Goal: Navigation & Orientation: Find specific page/section

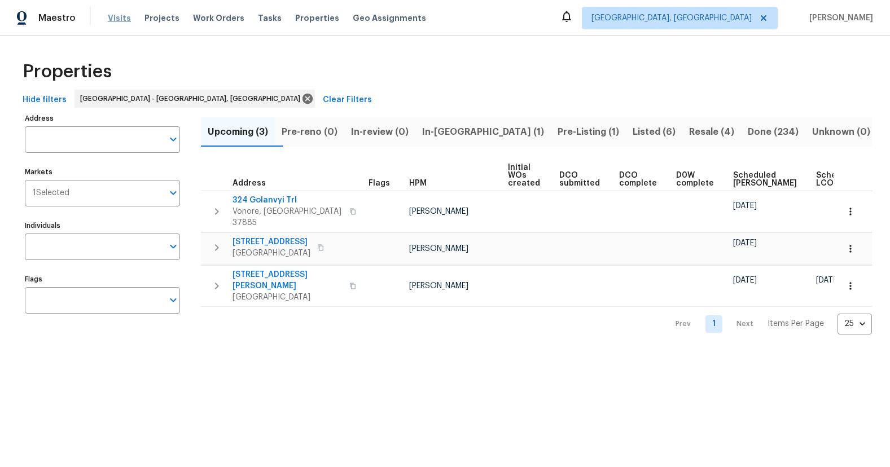
click at [118, 17] on span "Visits" at bounding box center [119, 17] width 23 height 11
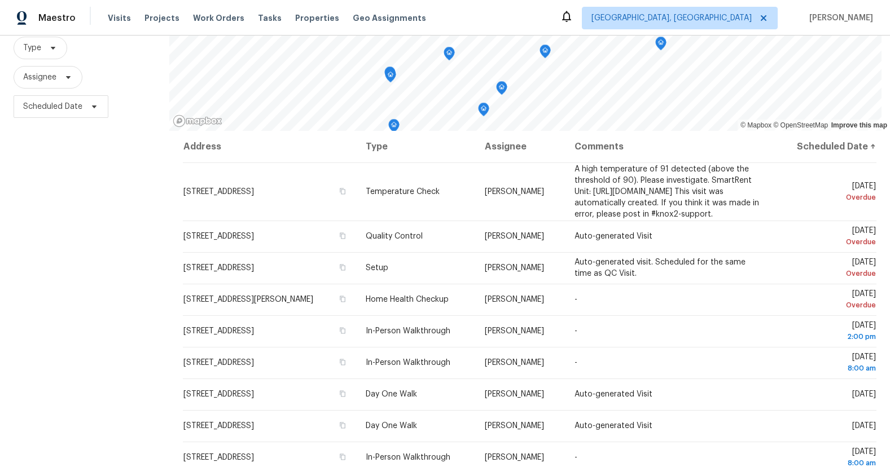
scroll to position [145, 0]
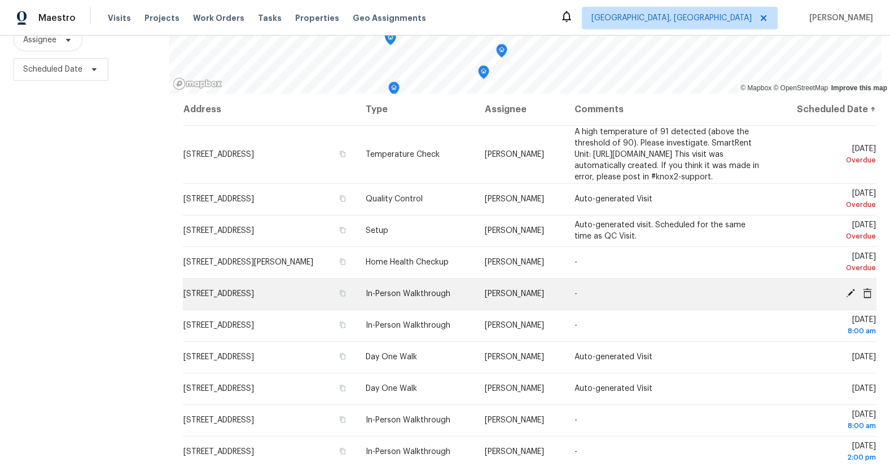
click at [254, 298] on span "[STREET_ADDRESS]" at bounding box center [218, 294] width 71 height 8
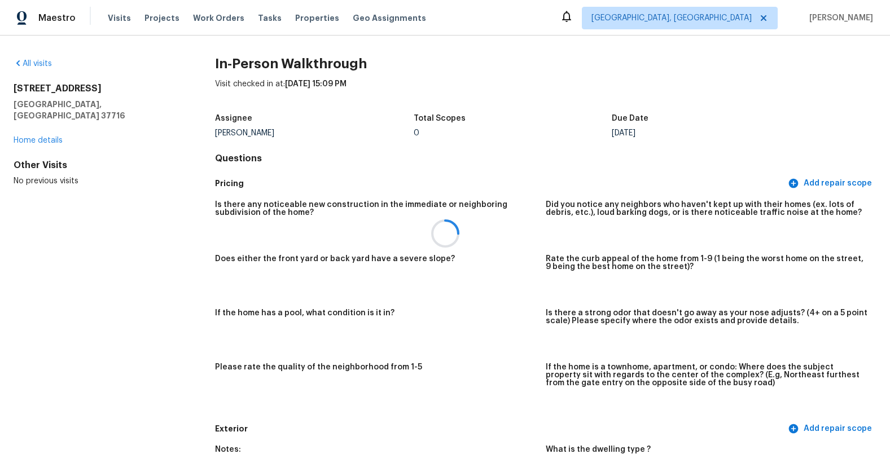
click at [42, 130] on div at bounding box center [445, 233] width 890 height 467
click at [35, 137] on link "Home details" at bounding box center [38, 141] width 49 height 8
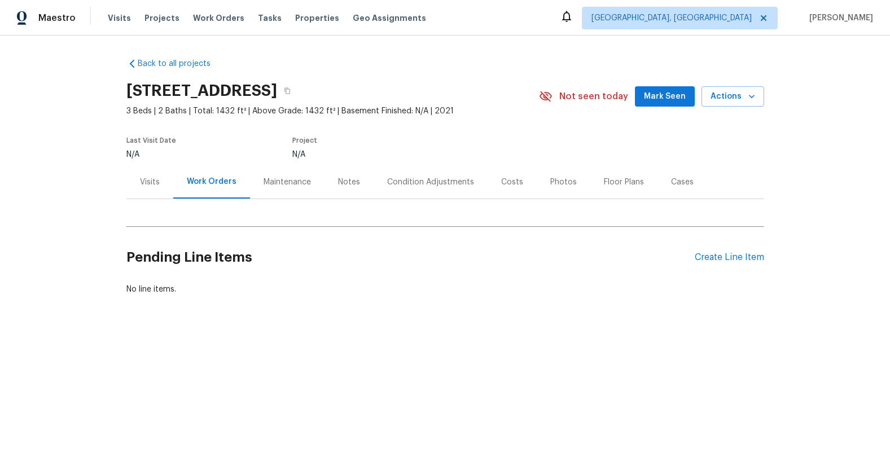
click at [152, 184] on div "Visits" at bounding box center [150, 182] width 20 height 11
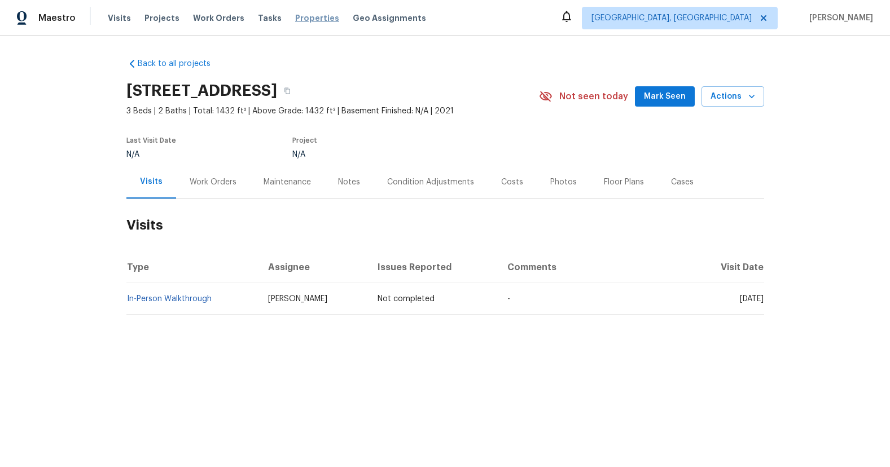
click at [295, 21] on span "Properties" at bounding box center [317, 17] width 44 height 11
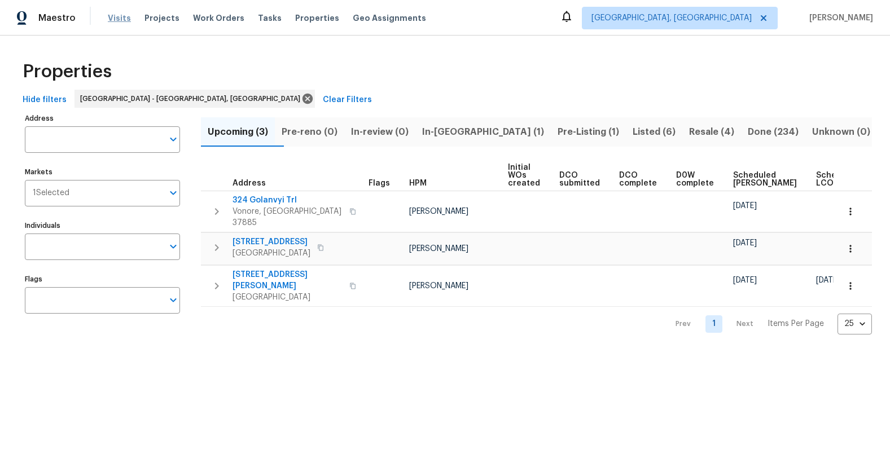
click at [116, 18] on span "Visits" at bounding box center [119, 17] width 23 height 11
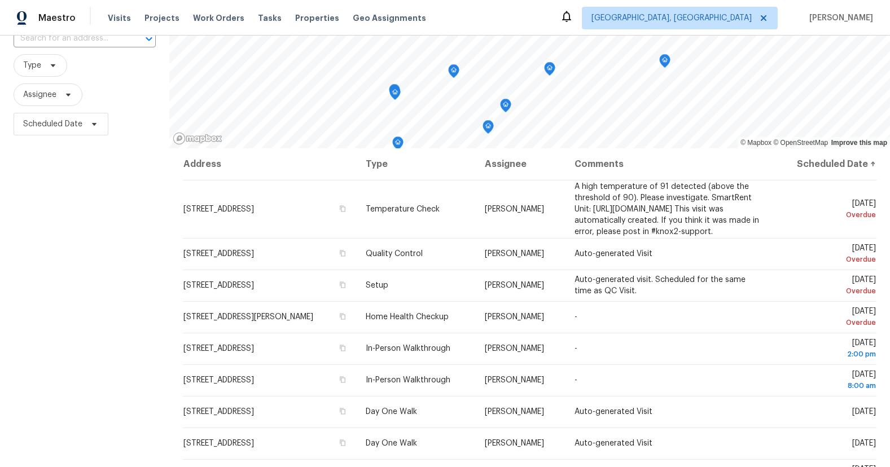
scroll to position [138, 0]
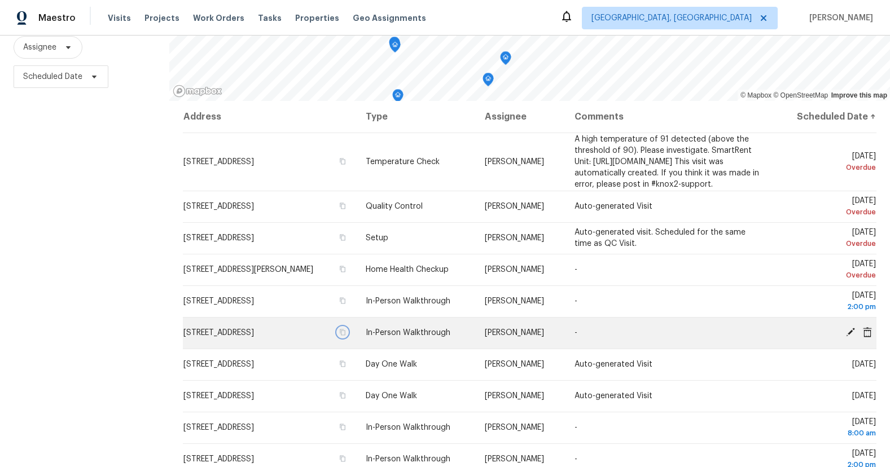
click at [347, 337] on button "button" at bounding box center [342, 332] width 10 height 10
click at [254, 337] on span "2865 English Valley Ln, Sevierville, TN 37876" at bounding box center [218, 333] width 71 height 8
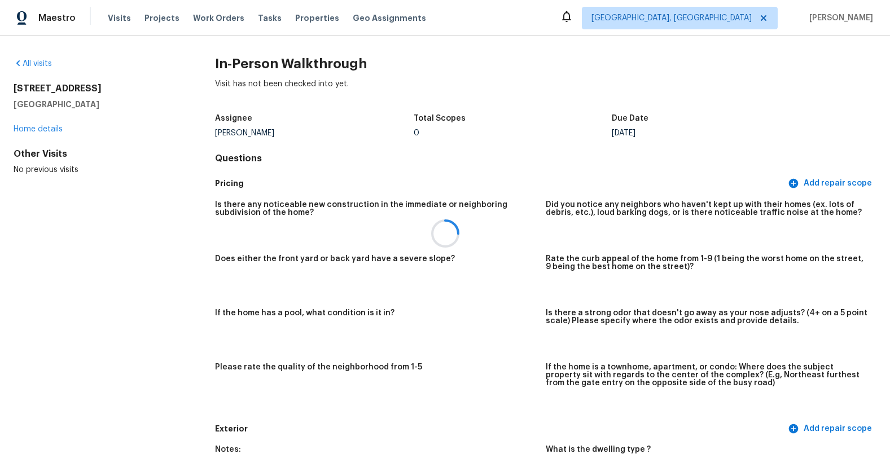
click at [25, 121] on div at bounding box center [445, 233] width 890 height 467
click at [25, 129] on div at bounding box center [445, 233] width 890 height 467
click at [25, 129] on link "Home details" at bounding box center [38, 129] width 49 height 8
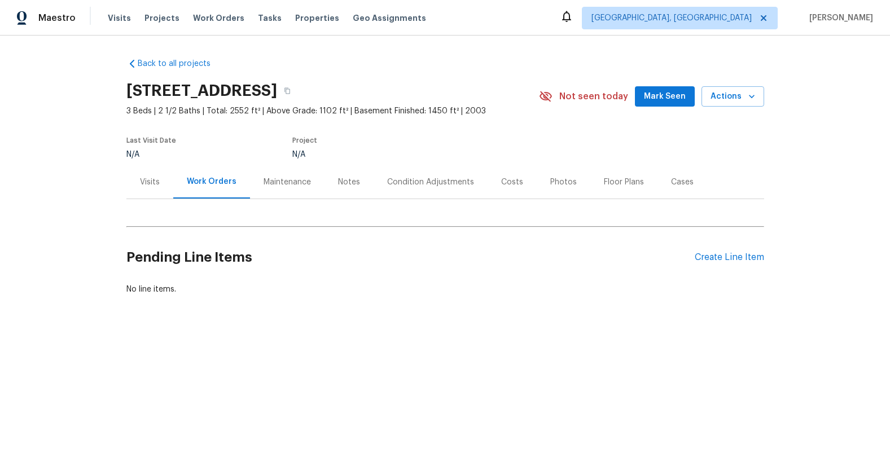
click at [149, 184] on div "Visits" at bounding box center [150, 182] width 20 height 11
click at [295, 16] on span "Properties" at bounding box center [317, 17] width 44 height 11
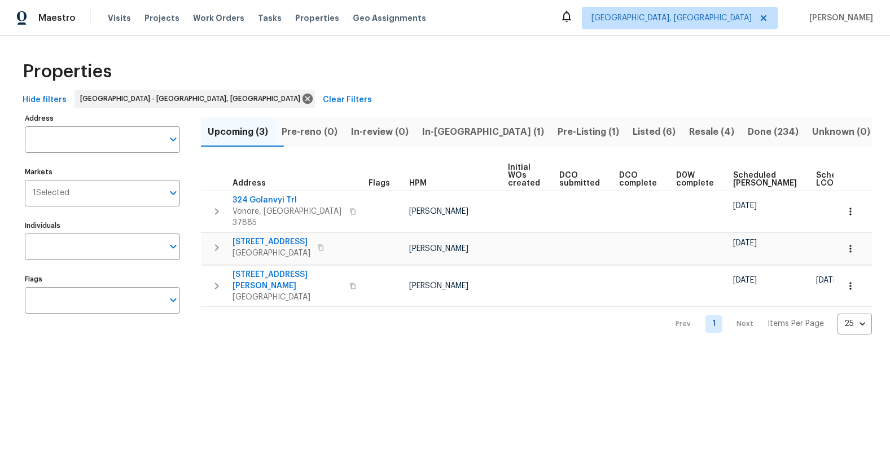
click at [474, 139] on span "In-[GEOGRAPHIC_DATA] (1)" at bounding box center [483, 132] width 122 height 16
